Goal: Task Accomplishment & Management: Manage account settings

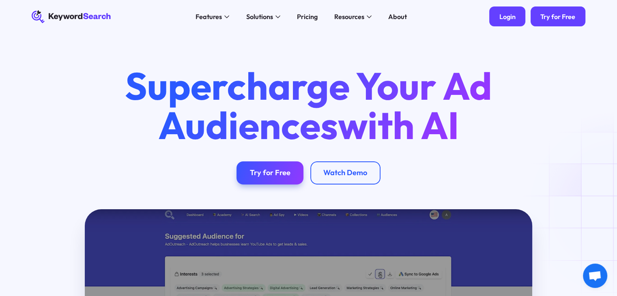
click at [504, 15] on div "Login" at bounding box center [508, 17] width 16 height 8
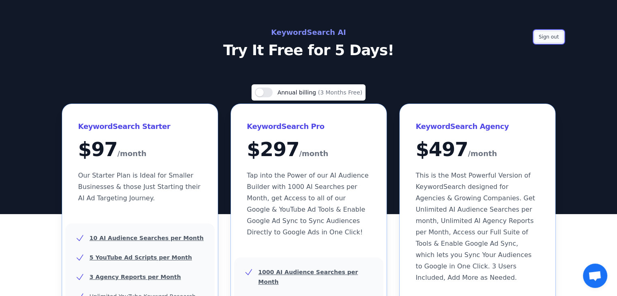
click at [548, 35] on button "Sign out" at bounding box center [548, 37] width 29 height 12
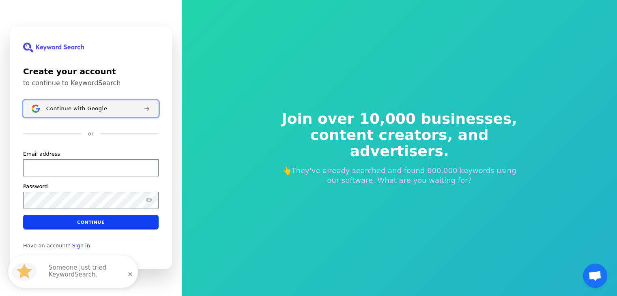
click at [67, 112] on button "Continue with Google" at bounding box center [91, 108] width 136 height 17
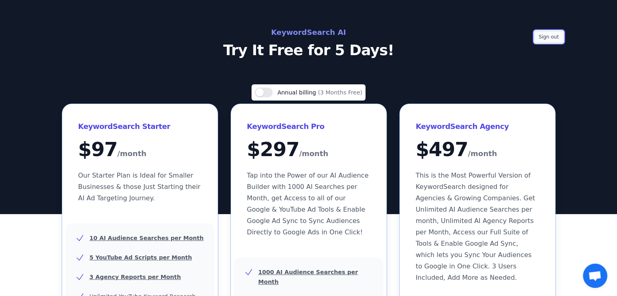
click at [543, 34] on button "Sign out" at bounding box center [548, 37] width 29 height 12
